Goal: Task Accomplishment & Management: Use online tool/utility

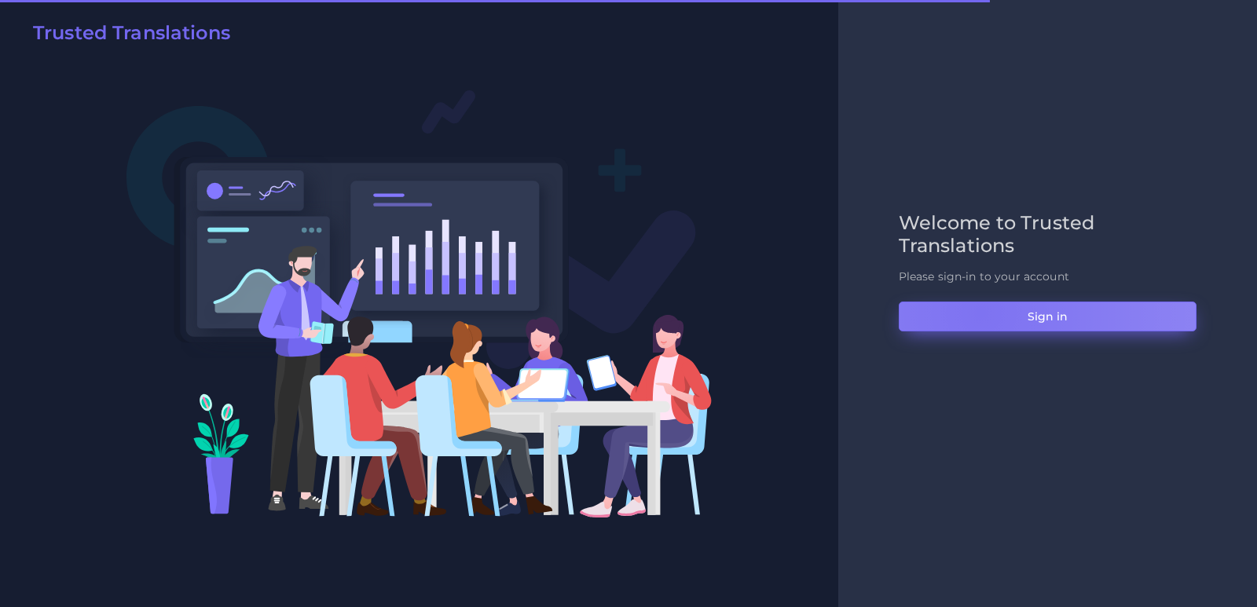
click at [980, 313] on button "Sign in" at bounding box center [1048, 317] width 298 height 30
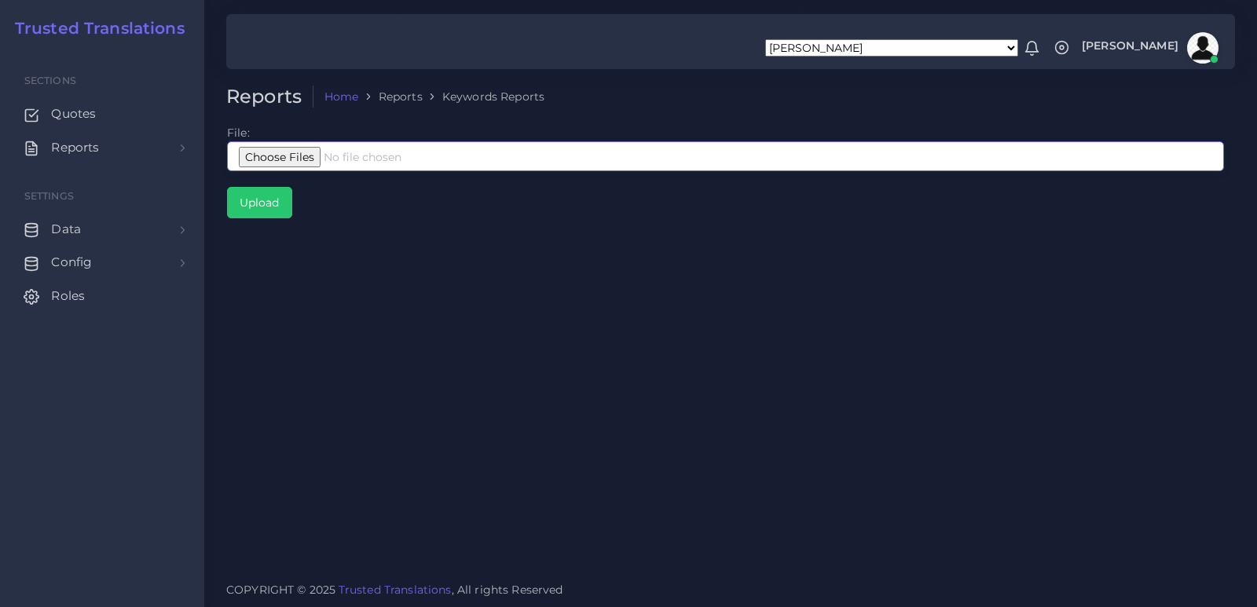
click at [352, 159] on input "file" at bounding box center [725, 156] width 997 height 30
type input "C:\fakepath\Google Interpreters Corto.xlsx"
click at [280, 204] on input "Upload" at bounding box center [260, 203] width 64 height 30
